Goal: Feedback & Contribution: Contribute content

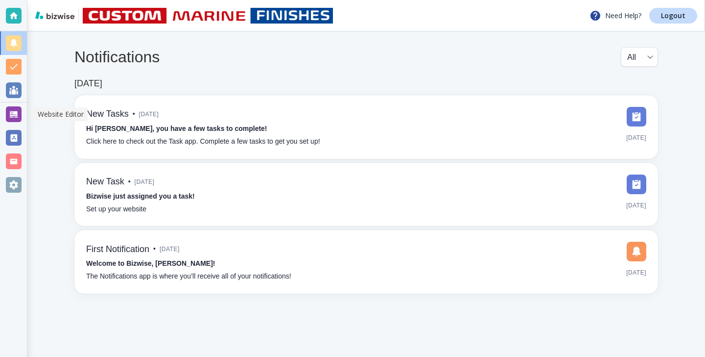
click at [18, 109] on div at bounding box center [14, 114] width 16 height 16
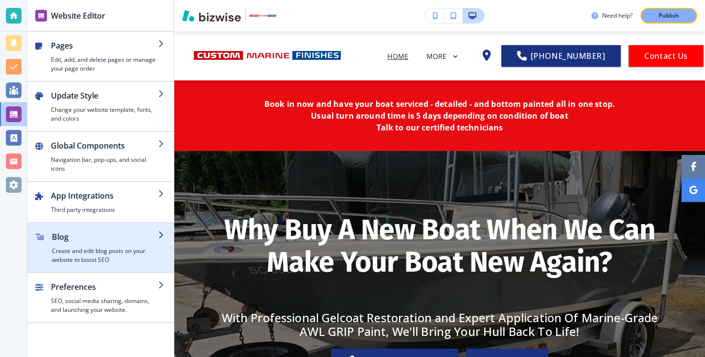
click at [156, 231] on h2 "Blog" at bounding box center [105, 237] width 106 height 12
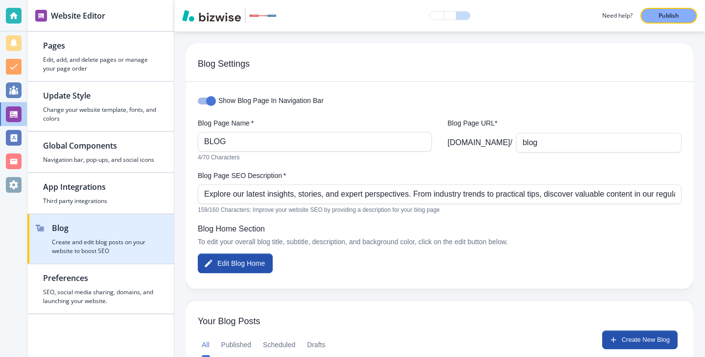
click at [158, 227] on icon "button" at bounding box center [162, 226] width 8 height 8
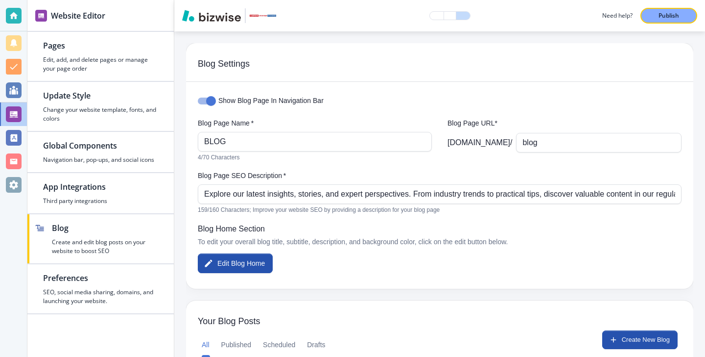
scroll to position [153, 0]
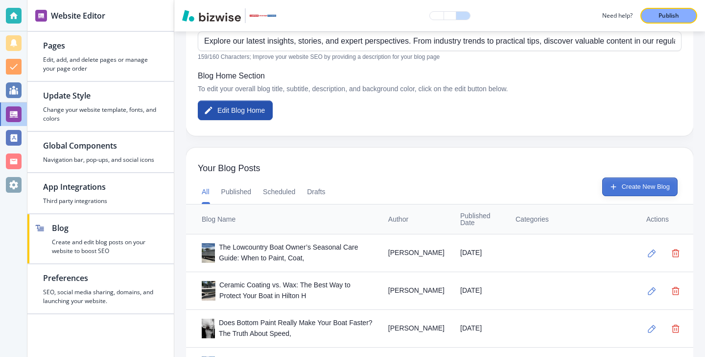
click at [613, 190] on icon "button" at bounding box center [613, 186] width 9 height 9
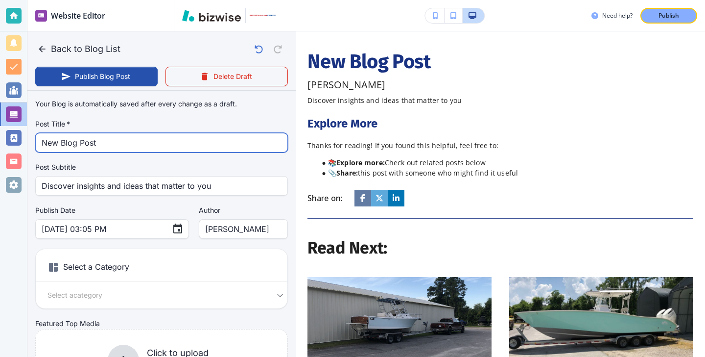
click at [140, 137] on input "New Blog Post" at bounding box center [162, 142] width 240 height 19
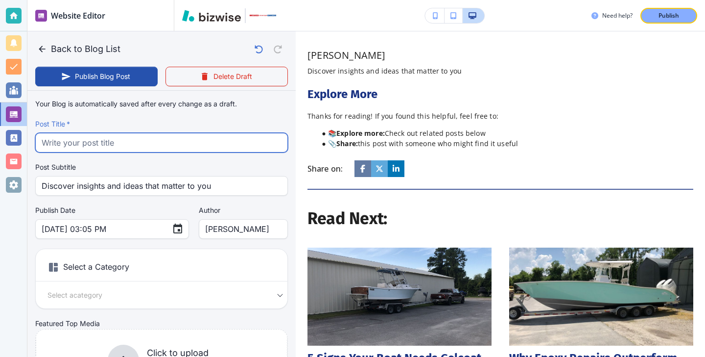
paste input "Top Boat Detailing Mistakes That Cost Lowcountry Owners Time and Money"
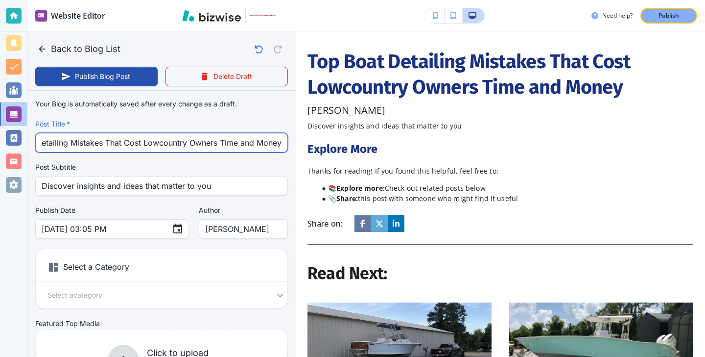
type input "Top Boat Detailing Mistakes That Cost Lowcountry Owners Time and Money"
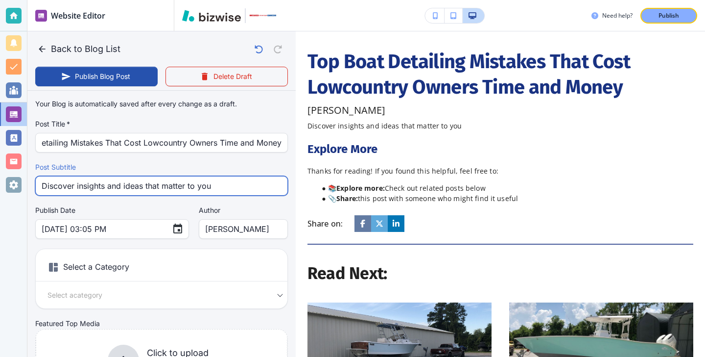
scroll to position [0, 0]
click at [233, 182] on input "Discover insights and ideas that matter to you" at bounding box center [162, 185] width 240 height 19
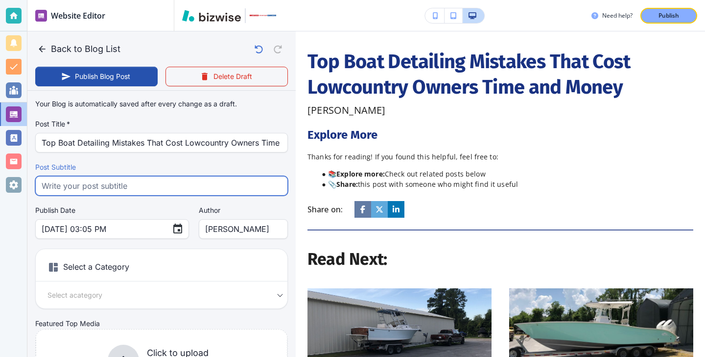
paste input "Avoid costly boat detailing mistakes that Lowcountry owners make. Learn how to …"
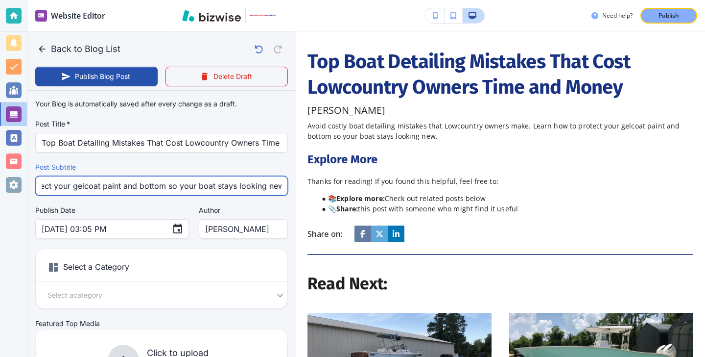
type input "Avoid costly boat detailing mistakes that Lowcountry owners make. Learn how to …"
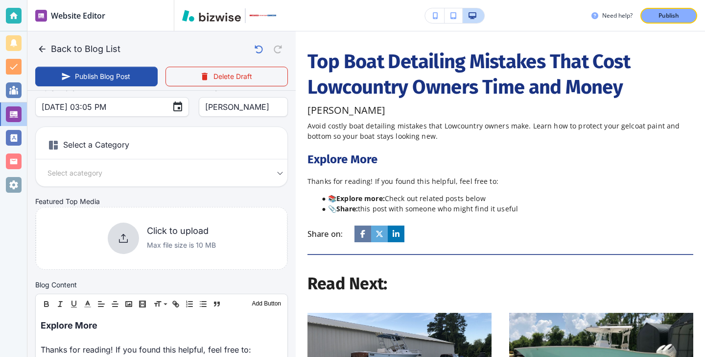
scroll to position [227, 0]
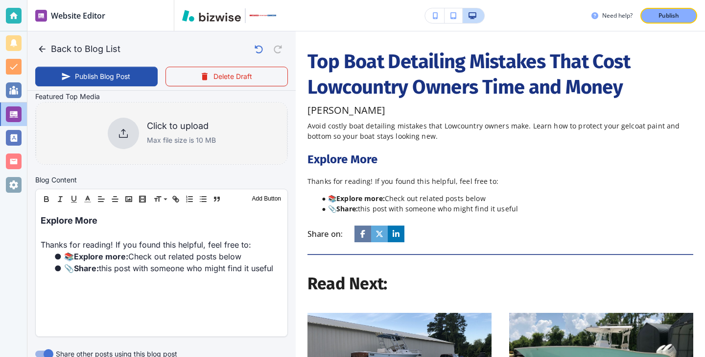
click at [162, 128] on h6 "Click to upload" at bounding box center [181, 126] width 69 height 11
type input "Oct 14, 2025 03:11 PM"
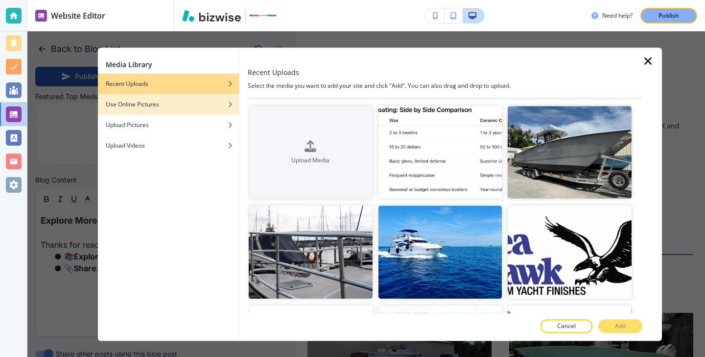
click at [201, 105] on div "Use Online Pictures" at bounding box center [168, 104] width 141 height 9
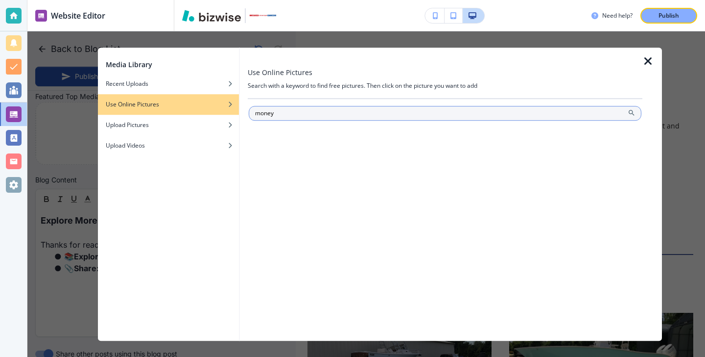
type input "money"
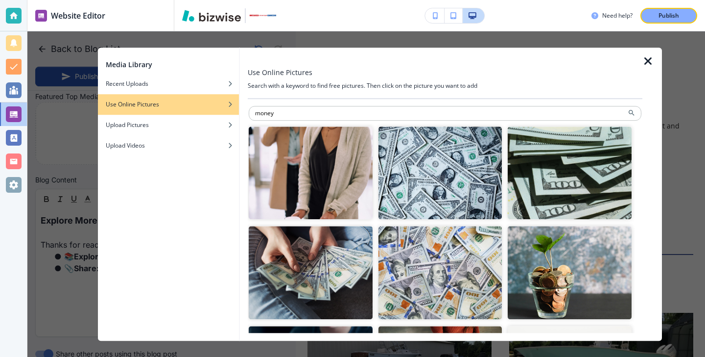
click at [406, 171] on img "button" at bounding box center [441, 172] width 124 height 93
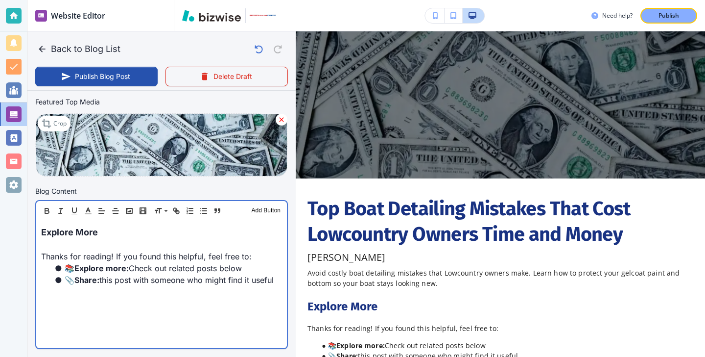
scroll to position [222, 0]
drag, startPoint x: 136, startPoint y: 231, endPoint x: 0, endPoint y: 226, distance: 135.8
click at [0, 226] on div "Website Editor Pages Edit, add, and delete pages or manage your page order Upda…" at bounding box center [352, 178] width 705 height 357
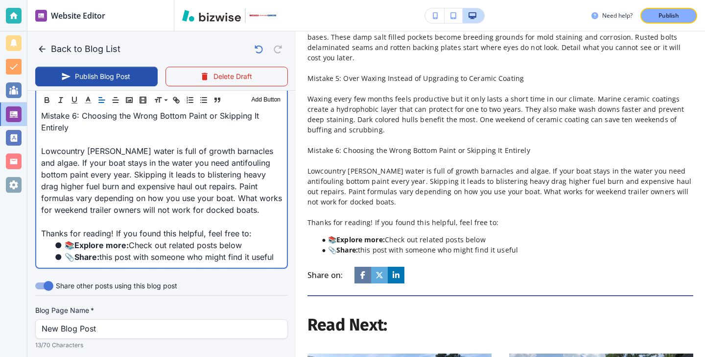
scroll to position [1026, 0]
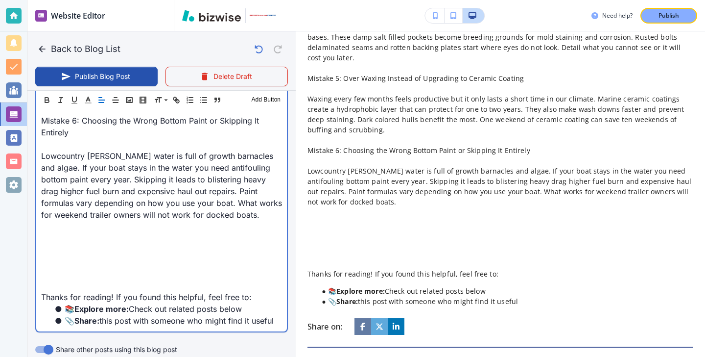
click at [77, 232] on p at bounding box center [161, 238] width 241 height 12
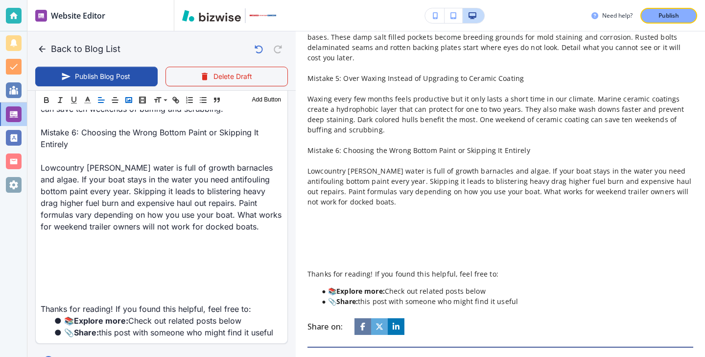
click at [126, 102] on rect "button" at bounding box center [129, 99] width 6 height 5
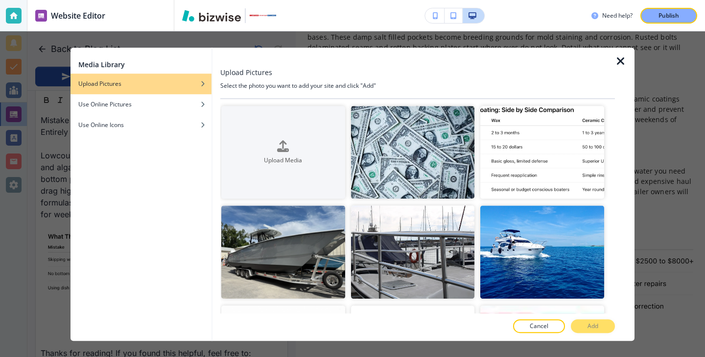
click at [613, 60] on div at bounding box center [417, 58] width 395 height 20
click at [616, 61] on icon "button" at bounding box center [621, 61] width 12 height 12
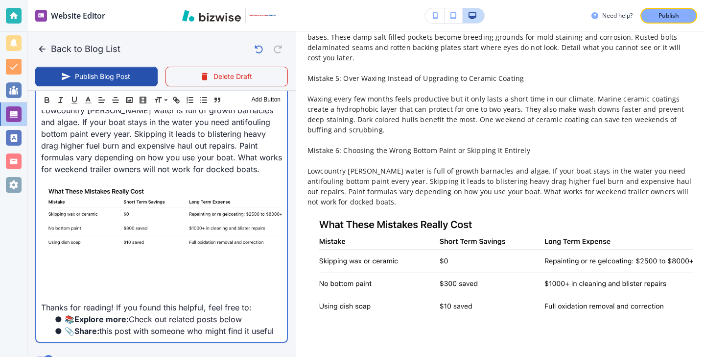
scroll to position [1084, 0]
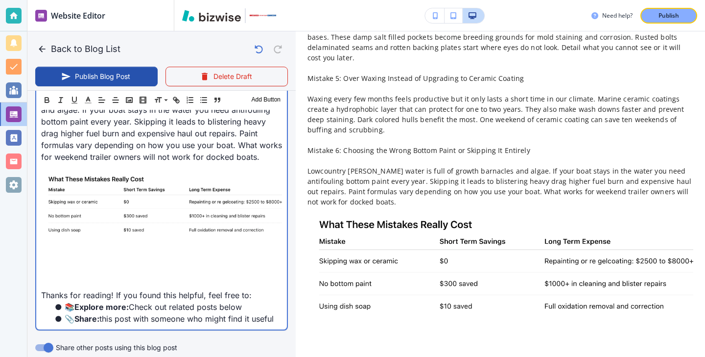
click at [169, 254] on p at bounding box center [161, 260] width 241 height 12
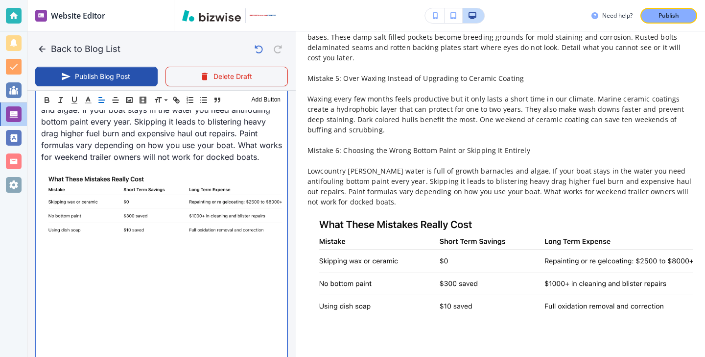
click at [63, 265] on p at bounding box center [161, 271] width 241 height 12
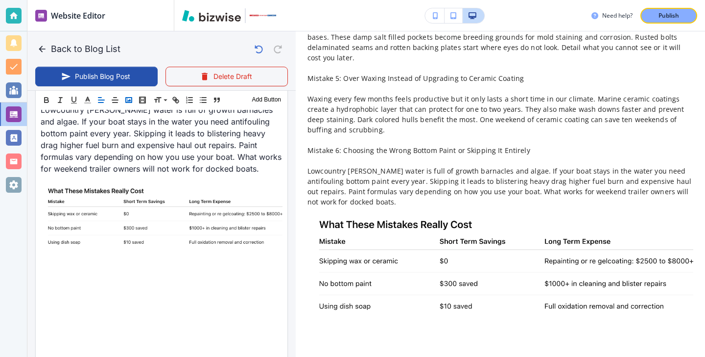
click at [127, 97] on rect "button" at bounding box center [129, 99] width 6 height 5
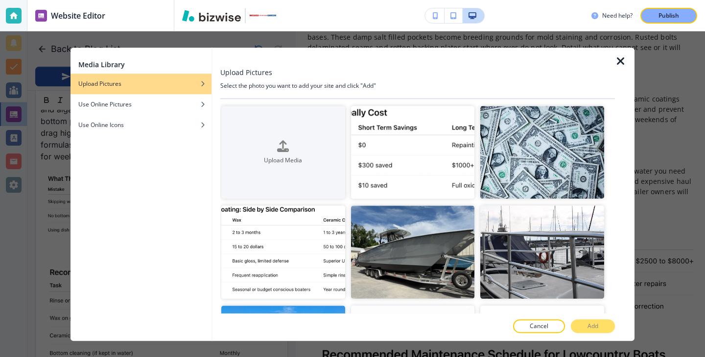
click at [629, 59] on div at bounding box center [625, 194] width 20 height 293
click at [625, 59] on icon "button" at bounding box center [621, 61] width 12 height 12
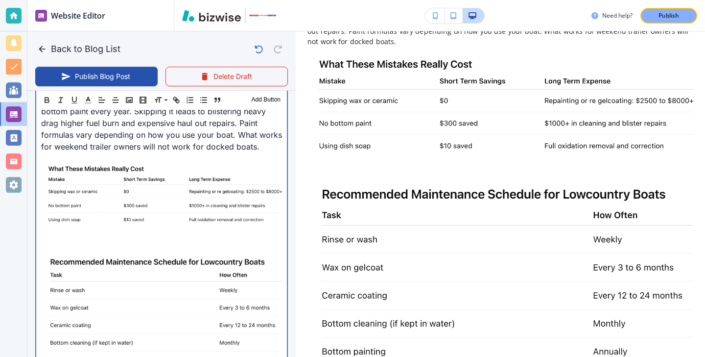
scroll to position [1106, 0]
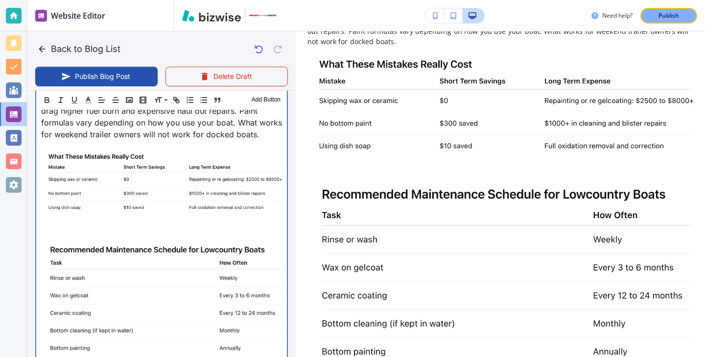
click at [187, 180] on img at bounding box center [161, 184] width 241 height 65
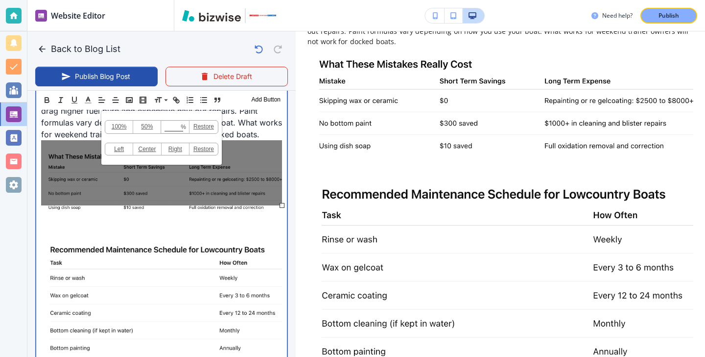
click at [186, 243] on img at bounding box center [161, 304] width 241 height 122
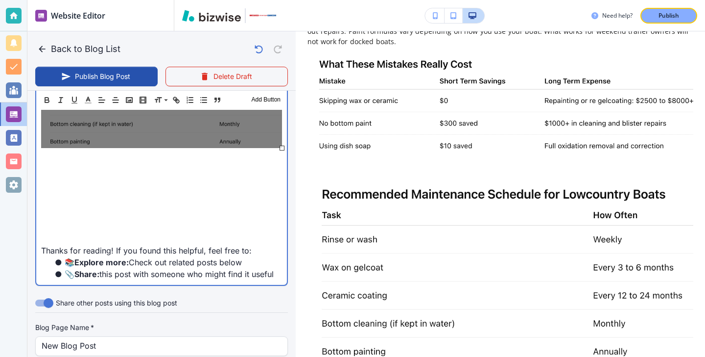
scroll to position [1319, 0]
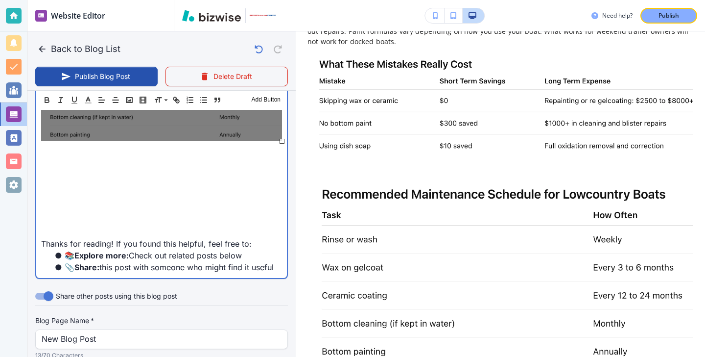
click at [166, 179] on p at bounding box center [161, 185] width 241 height 12
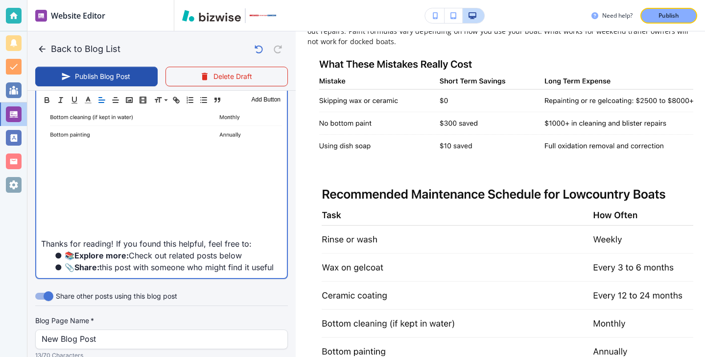
click at [161, 155] on p at bounding box center [161, 161] width 241 height 12
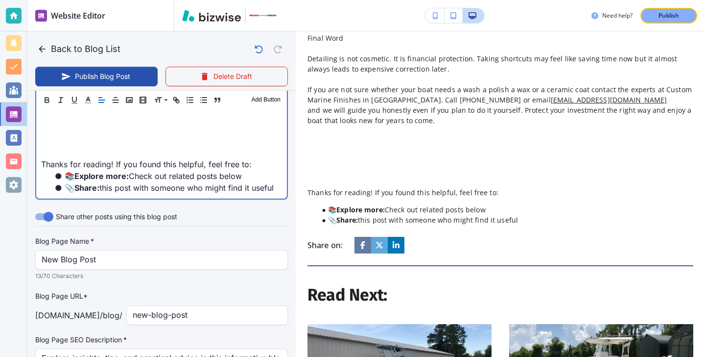
scroll to position [1411, 0]
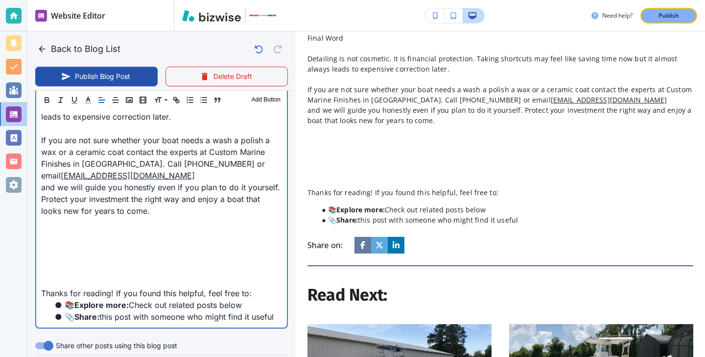
click at [109, 275] on p at bounding box center [161, 281] width 241 height 12
type input "Oct 14, 2025 03:14 PM"
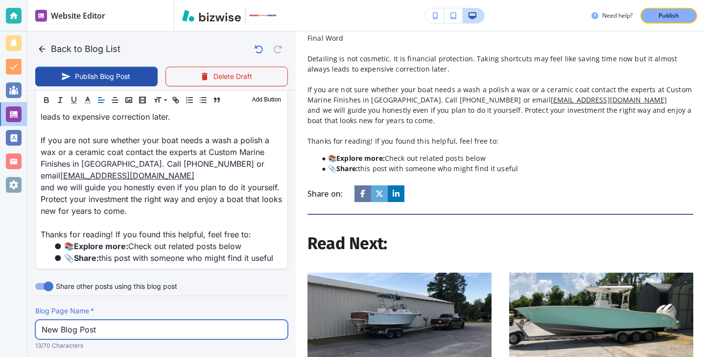
click at [169, 320] on input "New Blog Post" at bounding box center [162, 329] width 240 height 19
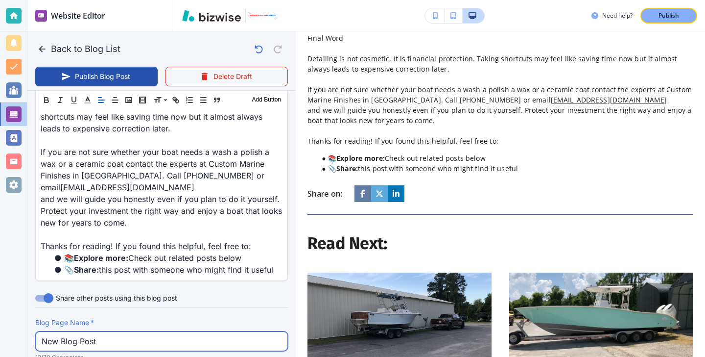
click at [169, 332] on input "New Blog Post" at bounding box center [162, 341] width 240 height 19
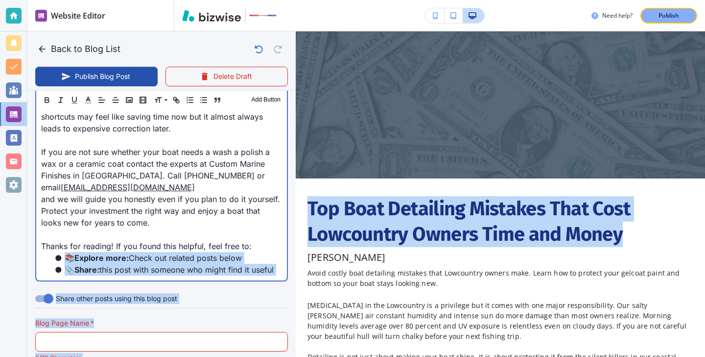
scroll to position [1411, 0]
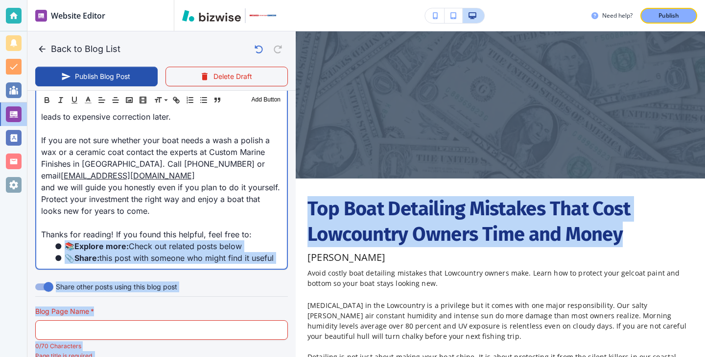
drag, startPoint x: 648, startPoint y: 229, endPoint x: 385, endPoint y: 241, distance: 263.8
click at [385, 241] on h1 "Top Boat Detailing Mistakes That Cost Lowcountry Owners Time and Money" at bounding box center [501, 221] width 386 height 51
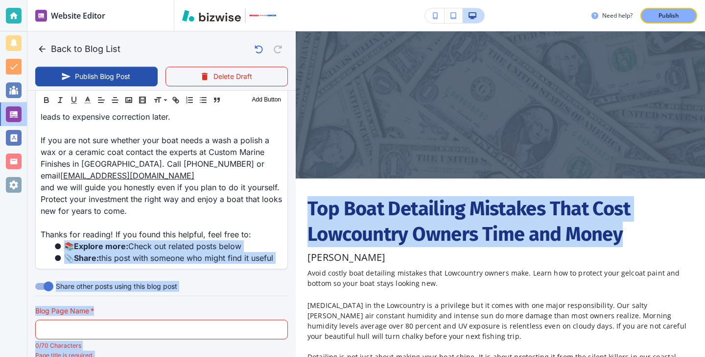
click at [385, 241] on h1 "Top Boat Detailing Mistakes That Cost Lowcountry Owners Time and Money" at bounding box center [501, 221] width 386 height 51
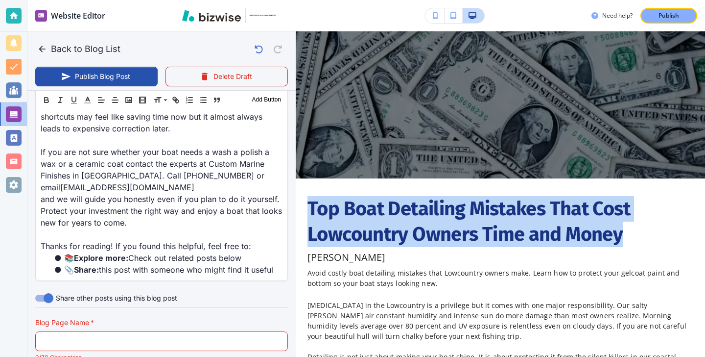
drag, startPoint x: 312, startPoint y: 206, endPoint x: 643, endPoint y: 247, distance: 334.1
click at [643, 247] on div "Top Boat Detailing Mistakes That Cost Lowcountry Owners Time and Money Paul Ben…" at bounding box center [501, 242] width 386 height 92
copy h1 "Top Boat Detailing Mistakes That Cost Lowcountry Owners Time and Money"
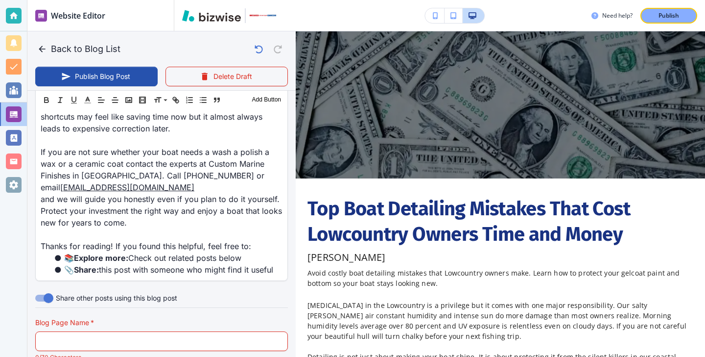
click at [189, 352] on p "0/70 Characters" at bounding box center [158, 357] width 246 height 10
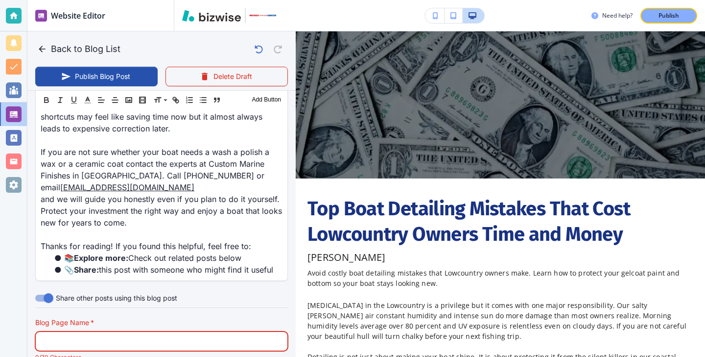
click at [189, 332] on input "text" at bounding box center [162, 341] width 240 height 19
paste input "Top Boat Detailing Mistakes That Cost Lowcountry Owners Time and Money"
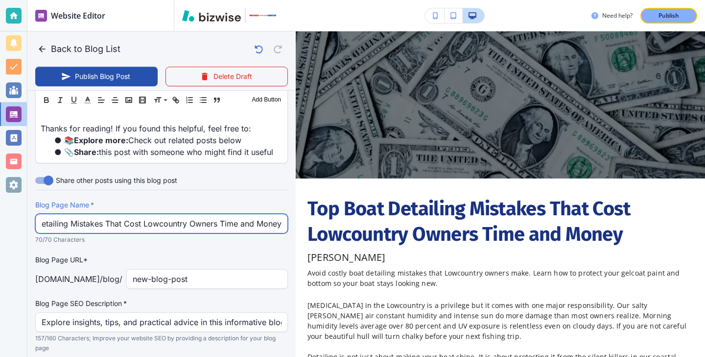
scroll to position [1517, 0]
type input "Top Boat Detailing Mistakes That Cost Lowcountry Owners Time and Money"
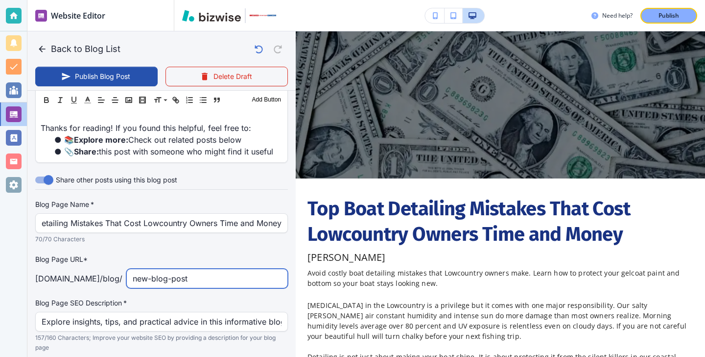
scroll to position [0, 0]
drag, startPoint x: 234, startPoint y: 258, endPoint x: 52, endPoint y: 243, distance: 182.8
click at [53, 254] on div "Blog Page URL* custommarinefinishes.com /blog / new-blog-post ​" at bounding box center [161, 271] width 253 height 34
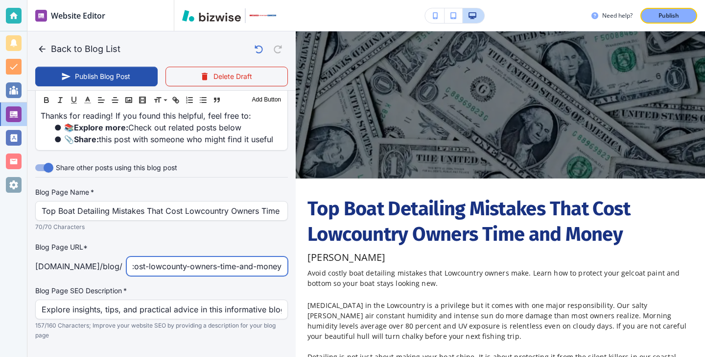
type input "top-boat-detailing-mistakes-that-cost-lowcounty-owners-time-and-money"
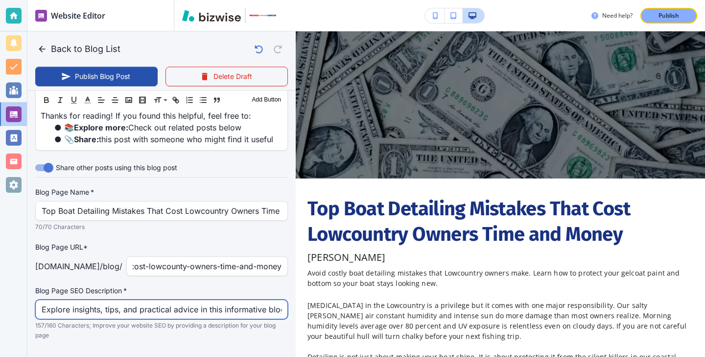
click at [92, 300] on input "Explore insights, tips, and practical advice in this informative blog post. Dis…" at bounding box center [162, 309] width 240 height 19
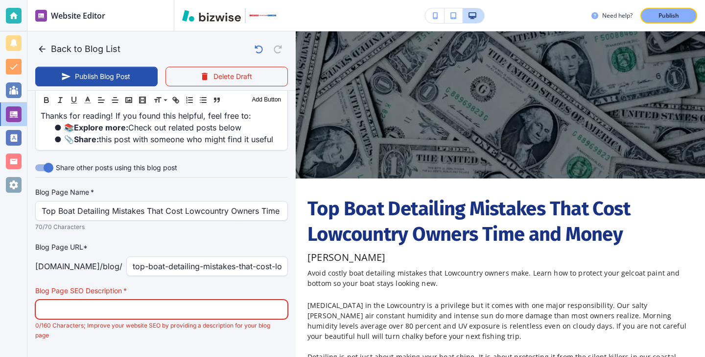
paste input "Avoid costly boat detailing mistakes that Lowcountry owners make. Learn how to …"
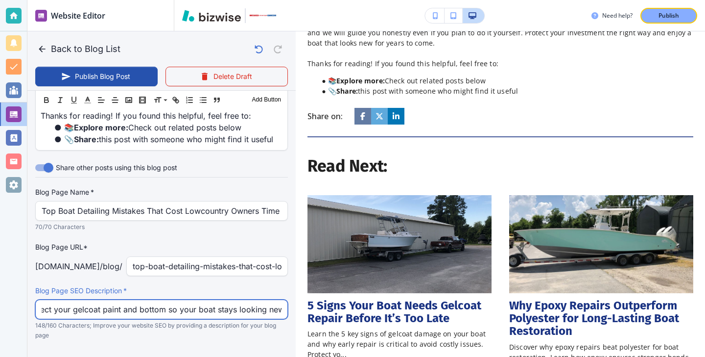
scroll to position [1178, 0]
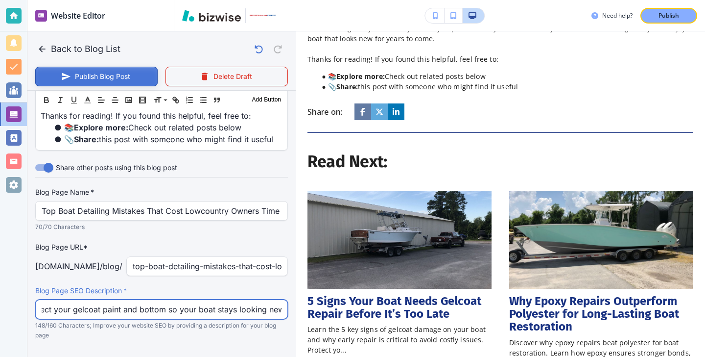
type input "Avoid costly boat detailing mistakes that Lowcountry owners make. Learn how to …"
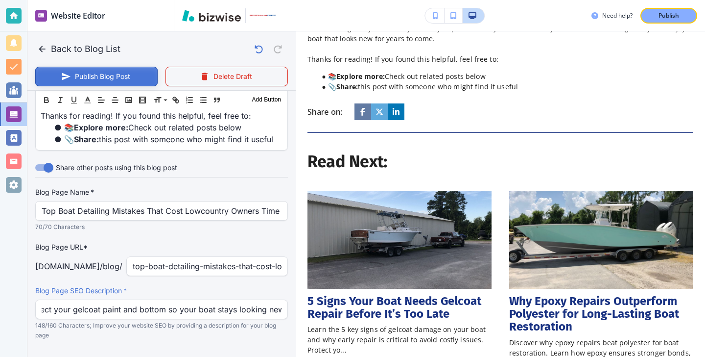
click at [97, 71] on button "Publish Blog Post" at bounding box center [96, 77] width 122 height 20
type input "Oct 14, 2025 03:15 PM"
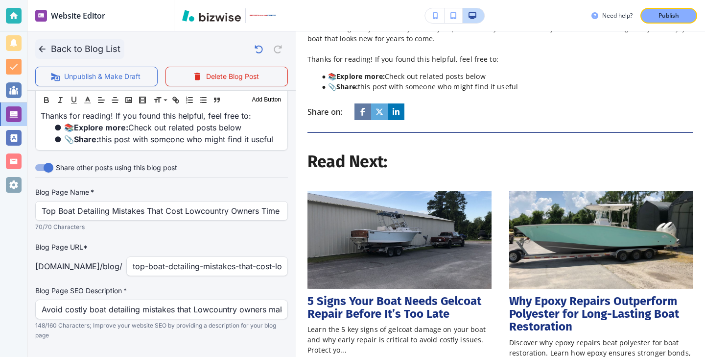
click at [45, 45] on icon "button" at bounding box center [42, 49] width 10 height 10
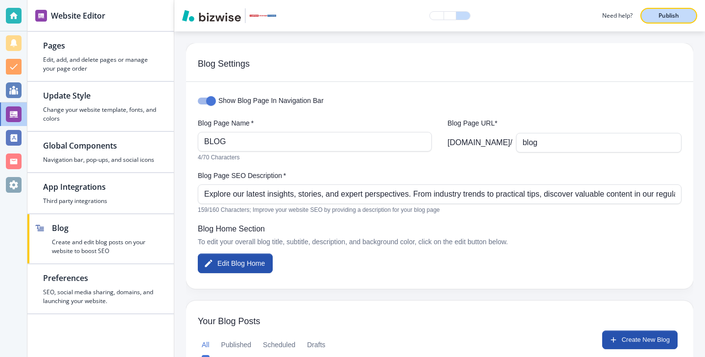
click at [683, 21] on button "Publish" at bounding box center [669, 16] width 57 height 16
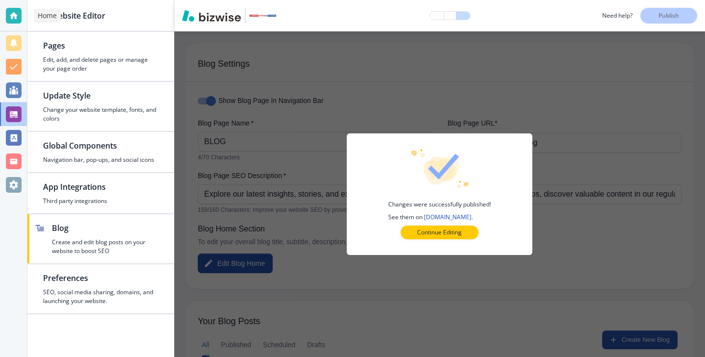
click at [18, 5] on div at bounding box center [13, 15] width 27 height 31
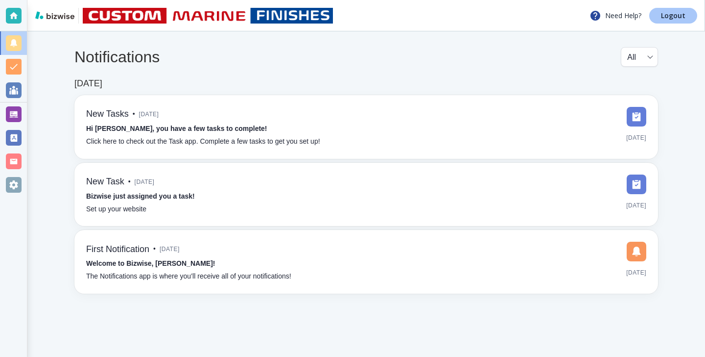
click at [680, 10] on link "Logout" at bounding box center [674, 16] width 48 height 16
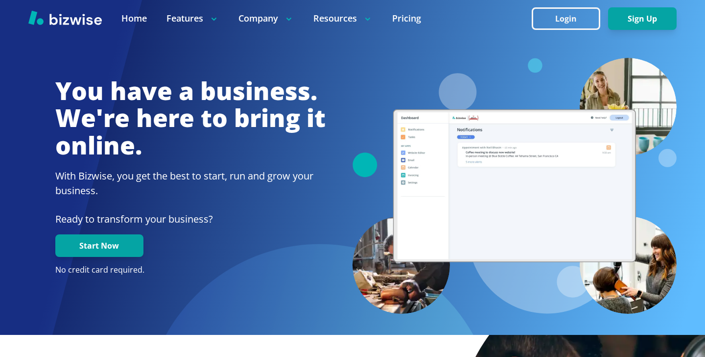
click at [603, 1] on div at bounding box center [352, 18] width 705 height 37
click at [595, 9] on button "Login" at bounding box center [566, 18] width 69 height 23
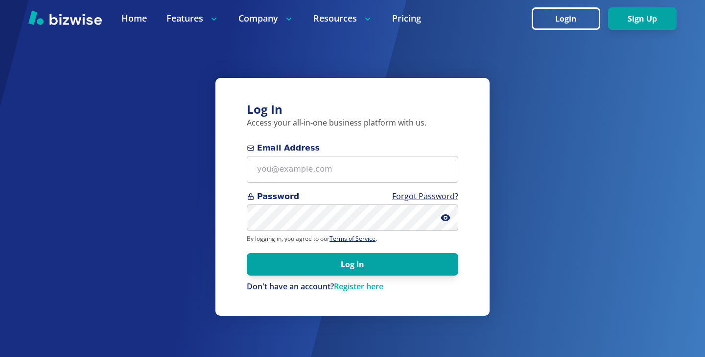
click at [433, 154] on div "Email Address" at bounding box center [353, 162] width 212 height 41
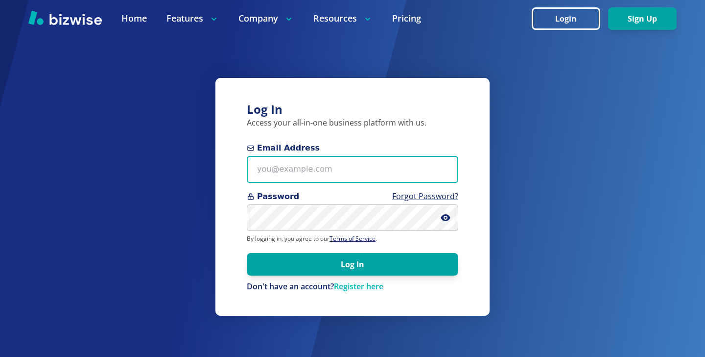
click at [430, 165] on input "Email Address" at bounding box center [353, 169] width 212 height 27
paste input "[EMAIL_ADDRESS][DOMAIN_NAME]"
type input "[EMAIL_ADDRESS][DOMAIN_NAME]"
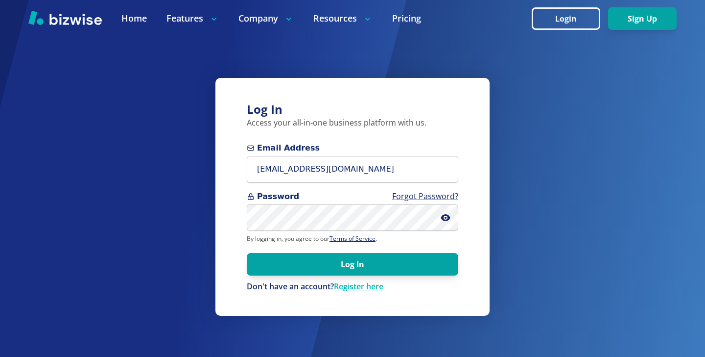
click at [308, 222] on form "Email Address [EMAIL_ADDRESS][DOMAIN_NAME] Password Forgot Password? By logging…" at bounding box center [353, 217] width 212 height 150
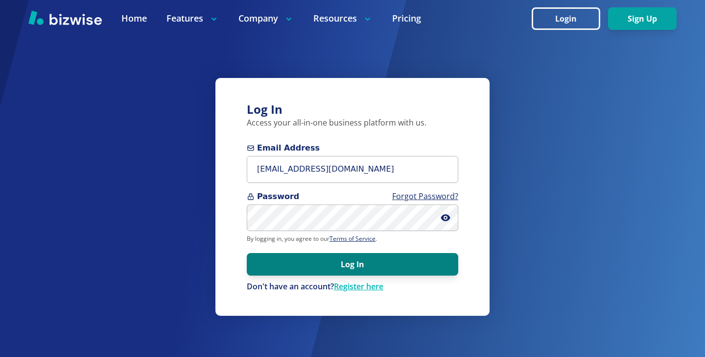
click at [362, 267] on button "Log In" at bounding box center [353, 264] width 212 height 23
